Goal: Information Seeking & Learning: Find specific fact

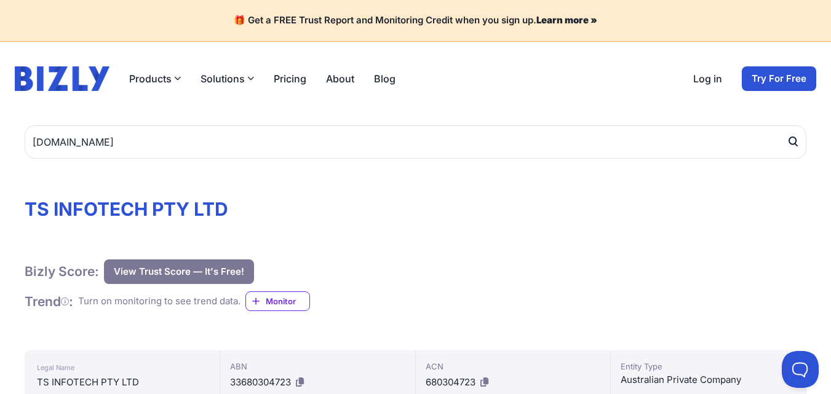
type input "[DOMAIN_NAME]"
click at [787, 125] on button "submit" at bounding box center [797, 141] width 20 height 33
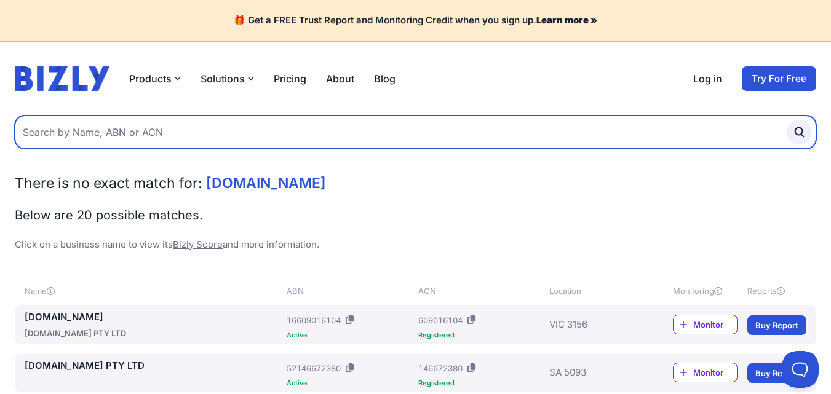
click at [210, 137] on input "text" at bounding box center [416, 132] width 802 height 33
type input "tsinfotech"
click at [787, 120] on button "submit" at bounding box center [799, 132] width 25 height 25
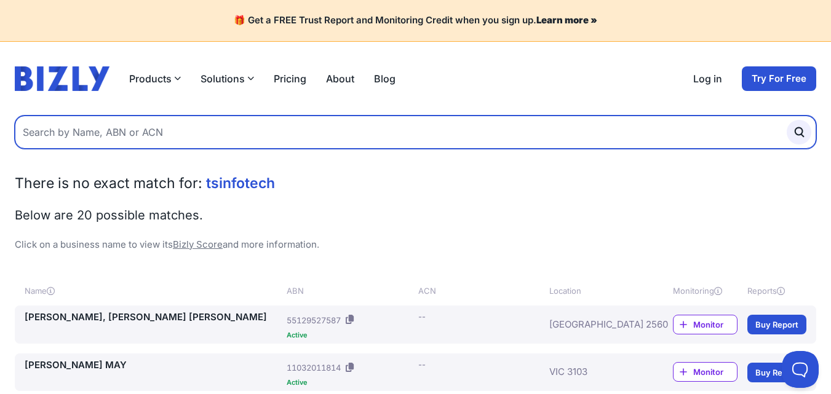
click at [149, 130] on input "text" at bounding box center [416, 132] width 802 height 33
type input "tsinfotech pty ltd"
click at [787, 120] on button "submit" at bounding box center [799, 132] width 25 height 25
